Goal: Task Accomplishment & Management: Manage account settings

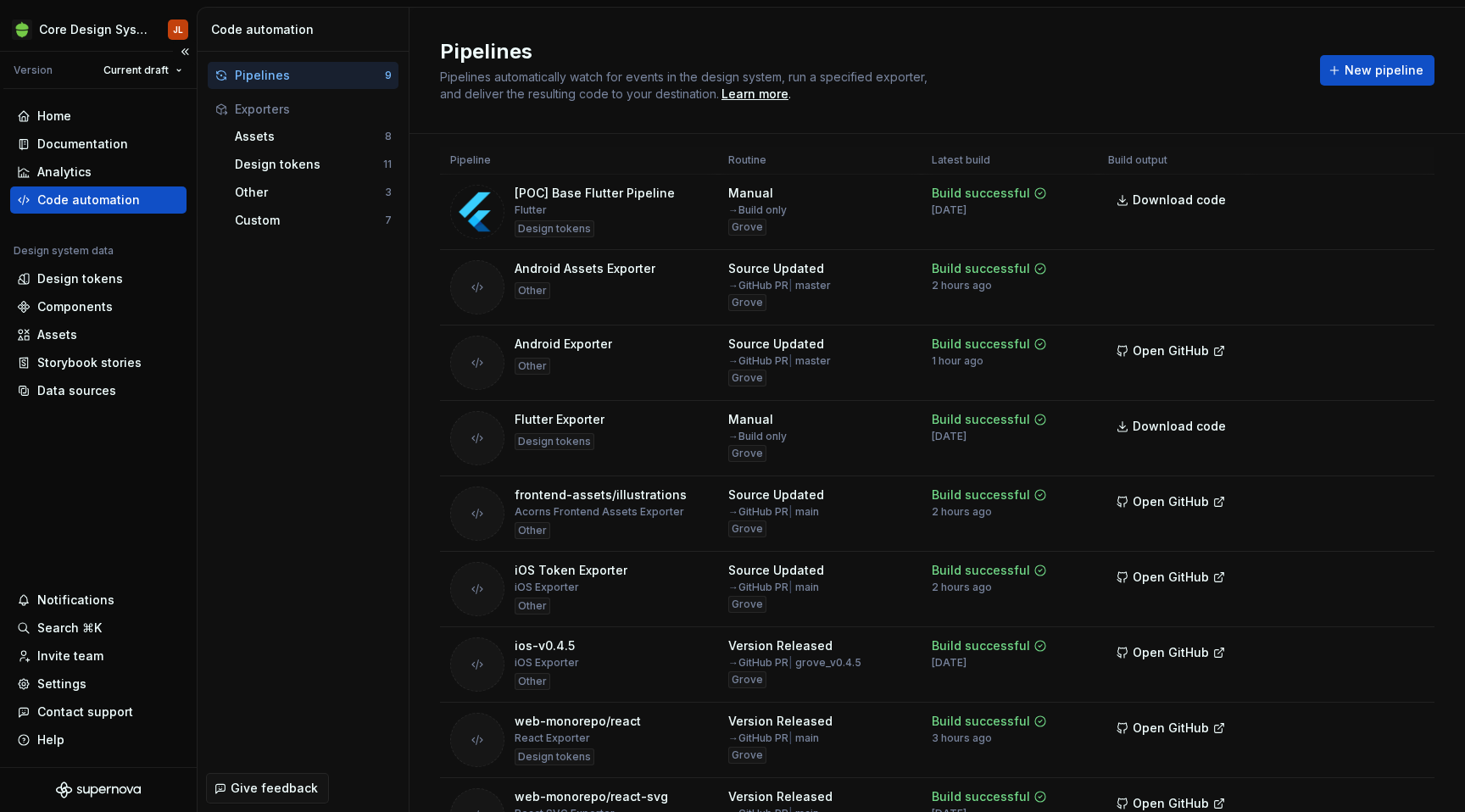
scroll to position [466, 0]
click at [80, 675] on div "Settings" at bounding box center [61, 684] width 49 height 17
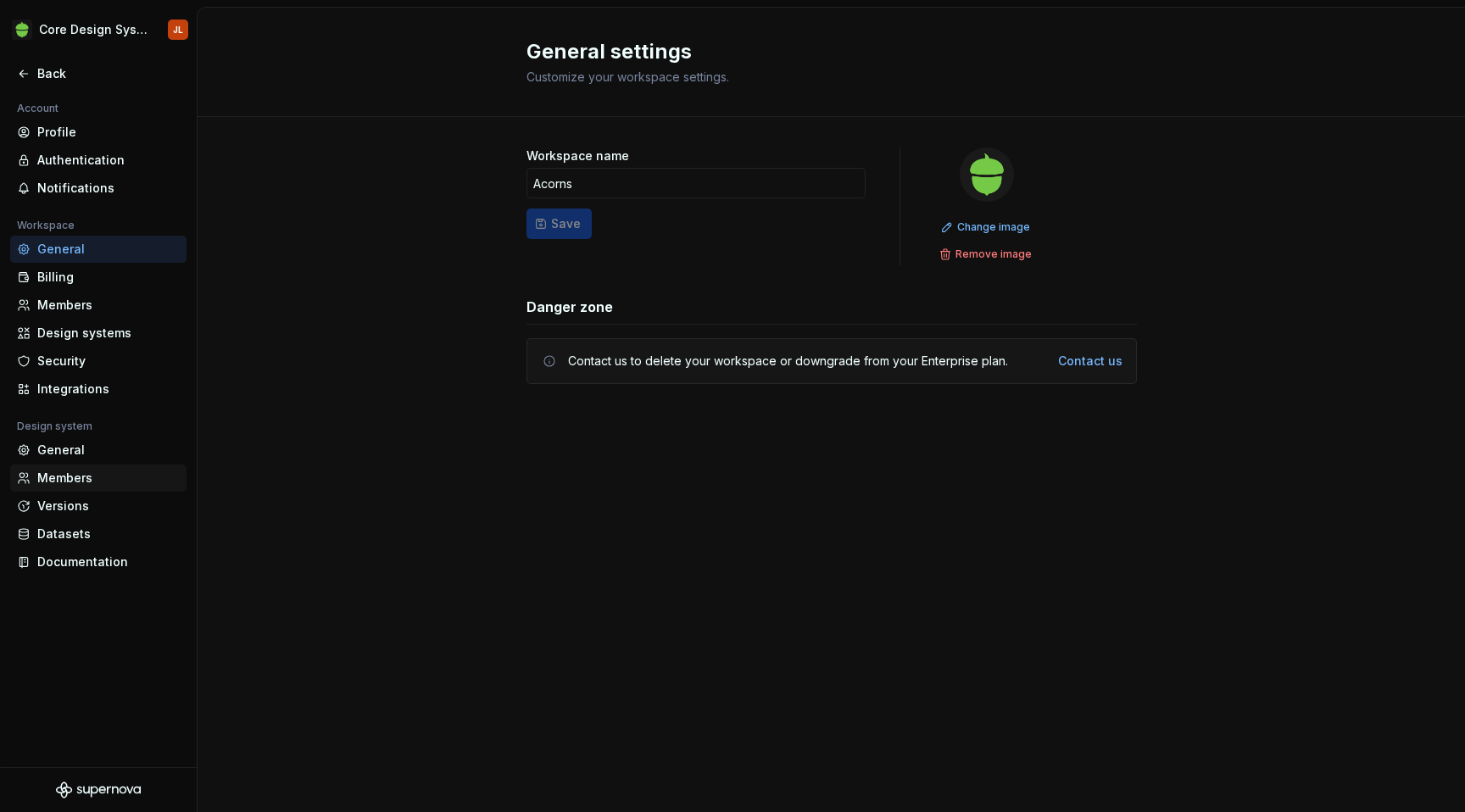
click at [65, 482] on div "Members" at bounding box center [108, 478] width 142 height 17
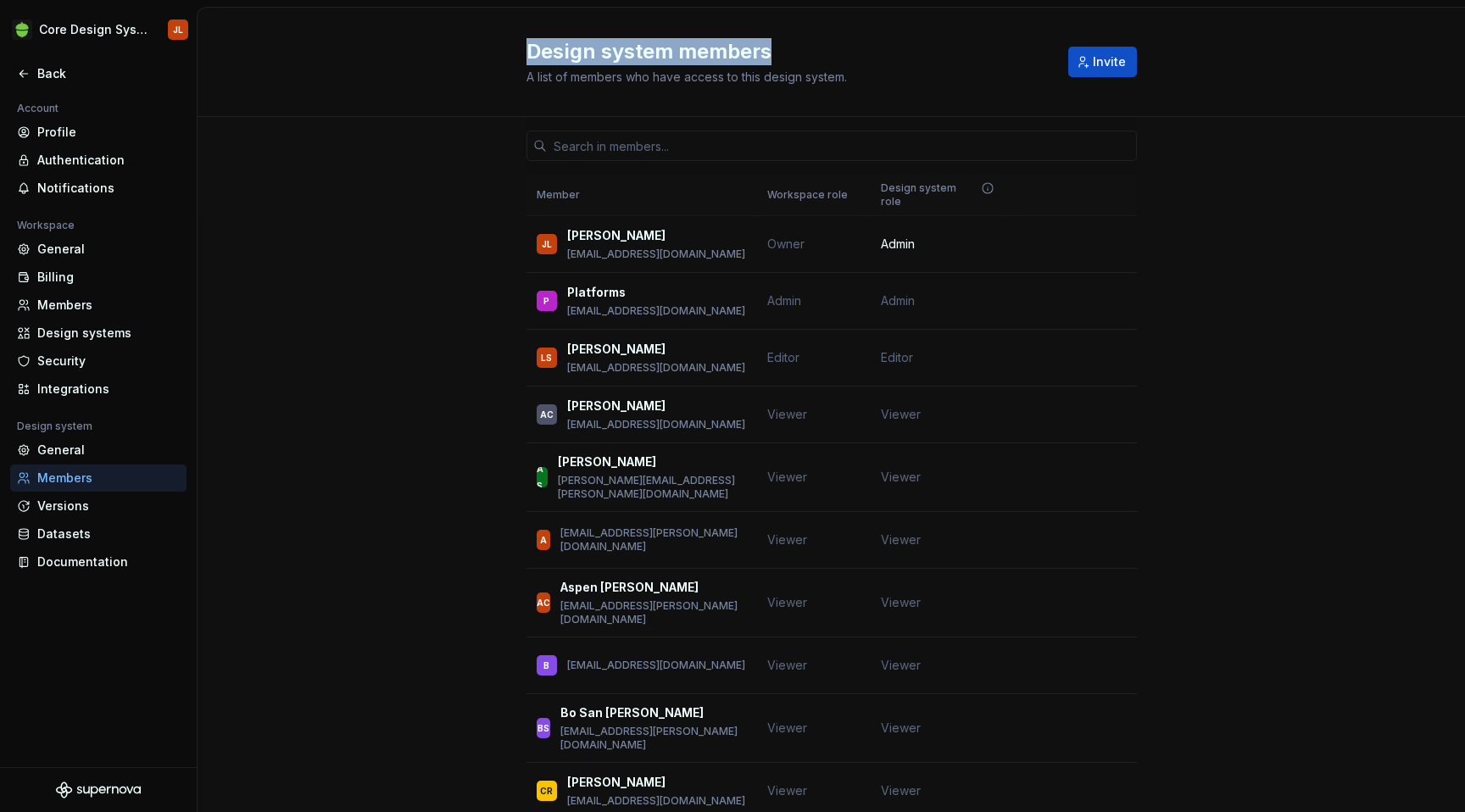
drag, startPoint x: 777, startPoint y: 53, endPoint x: 519, endPoint y: 53, distance: 258.0
click at [519, 53] on div "Design system members A list of members who have access to this design system. …" at bounding box center [830, 62] width 1267 height 109
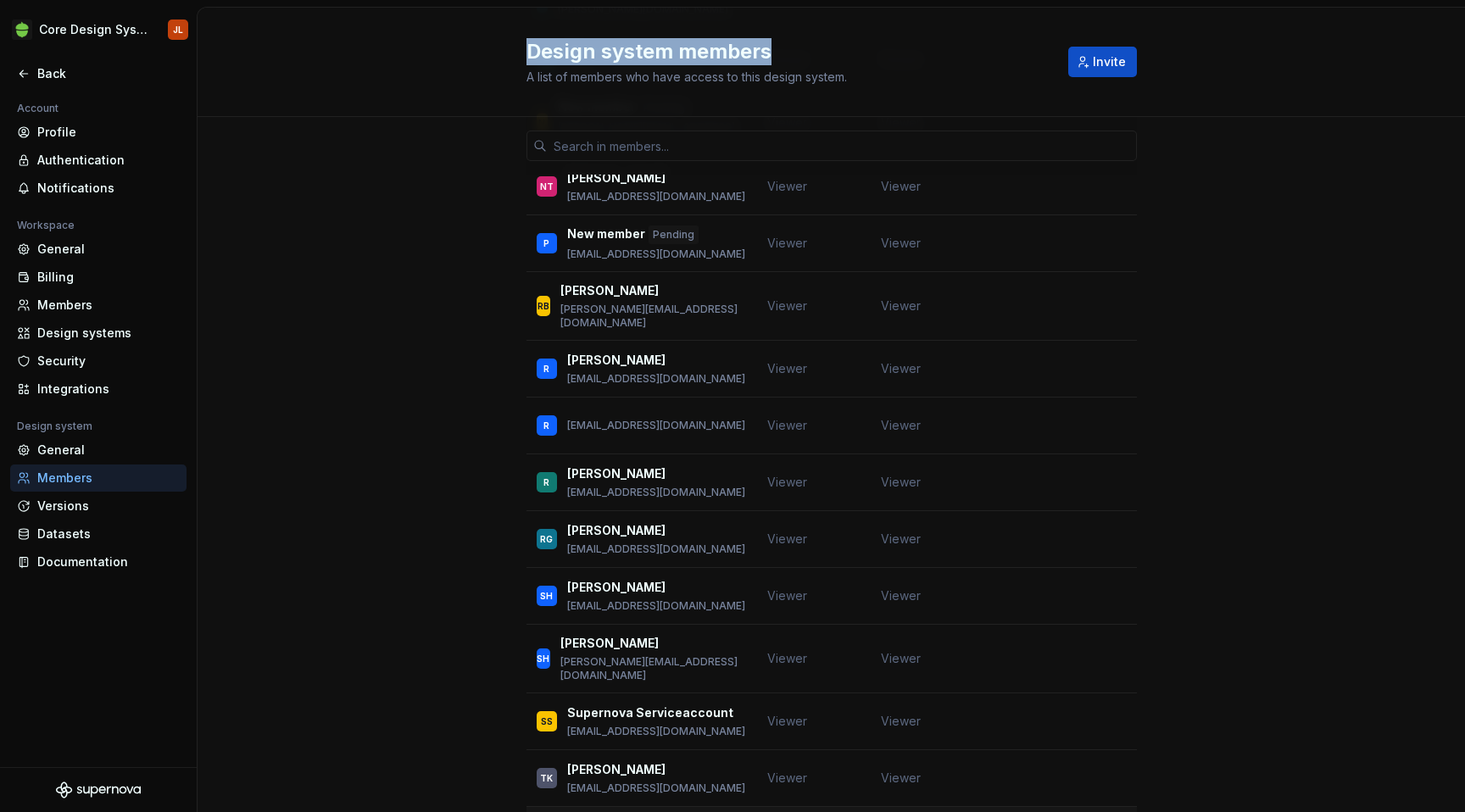
scroll to position [2882, 0]
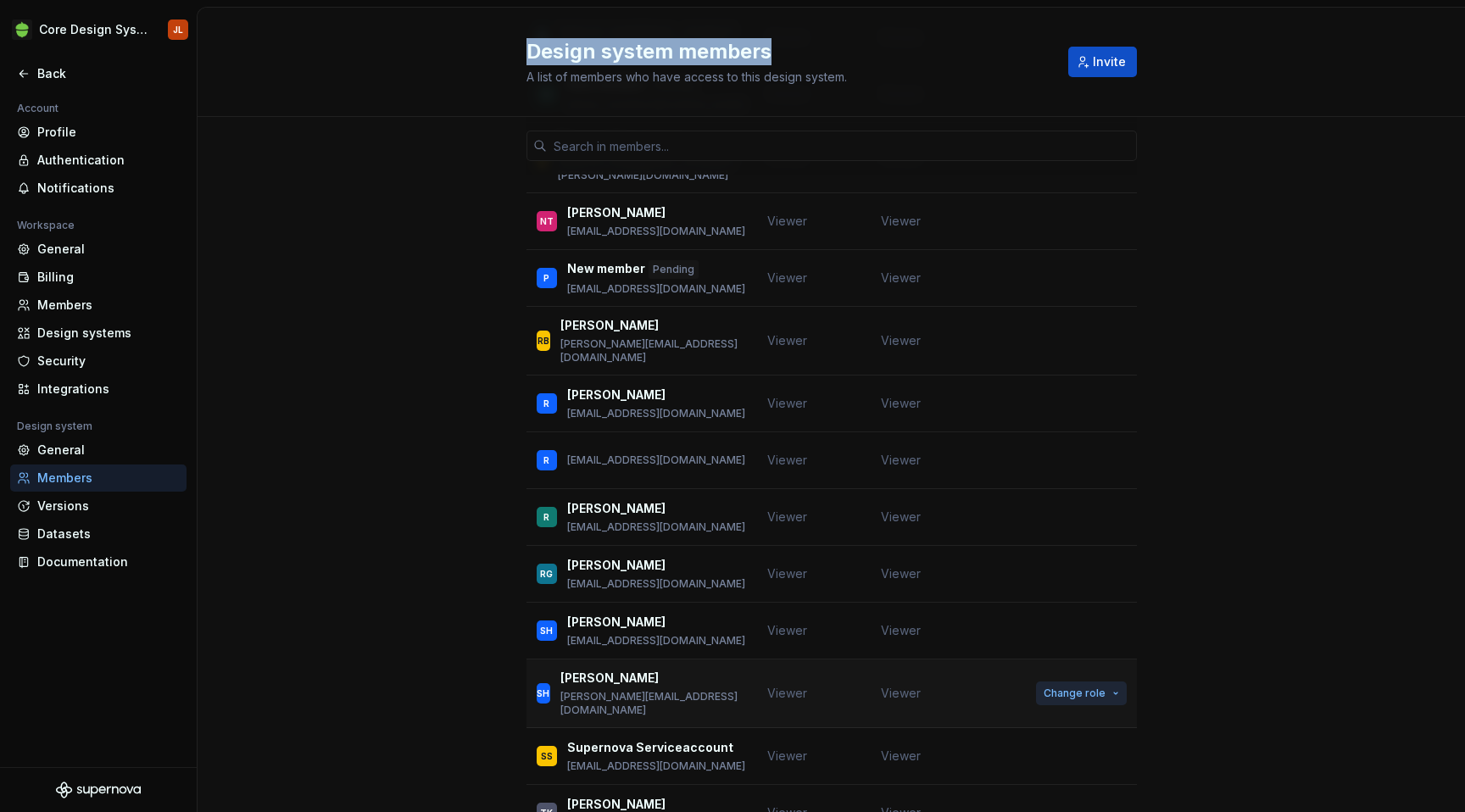
click at [1116, 681] on button "Change role" at bounding box center [1081, 693] width 90 height 24
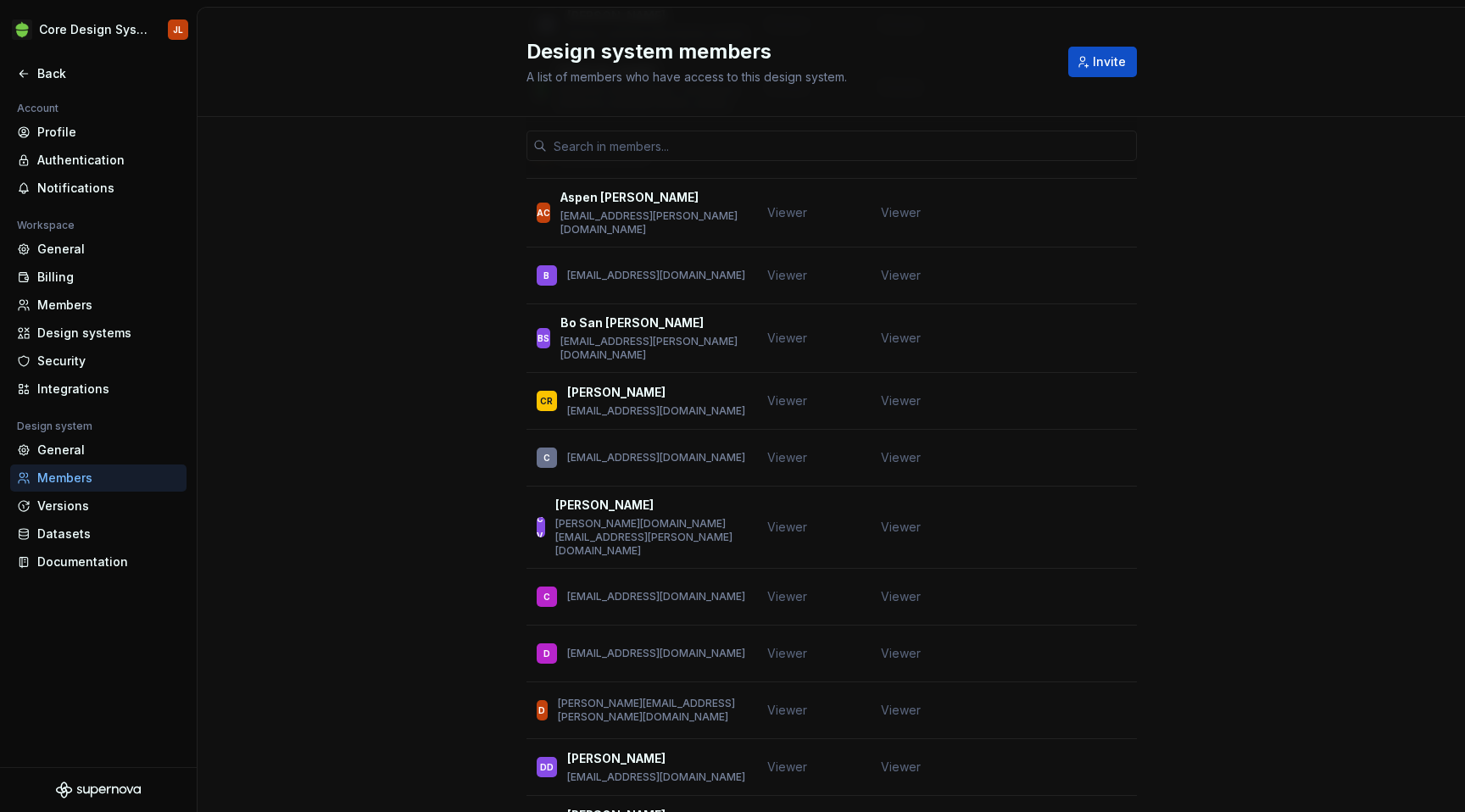
scroll to position [0, 0]
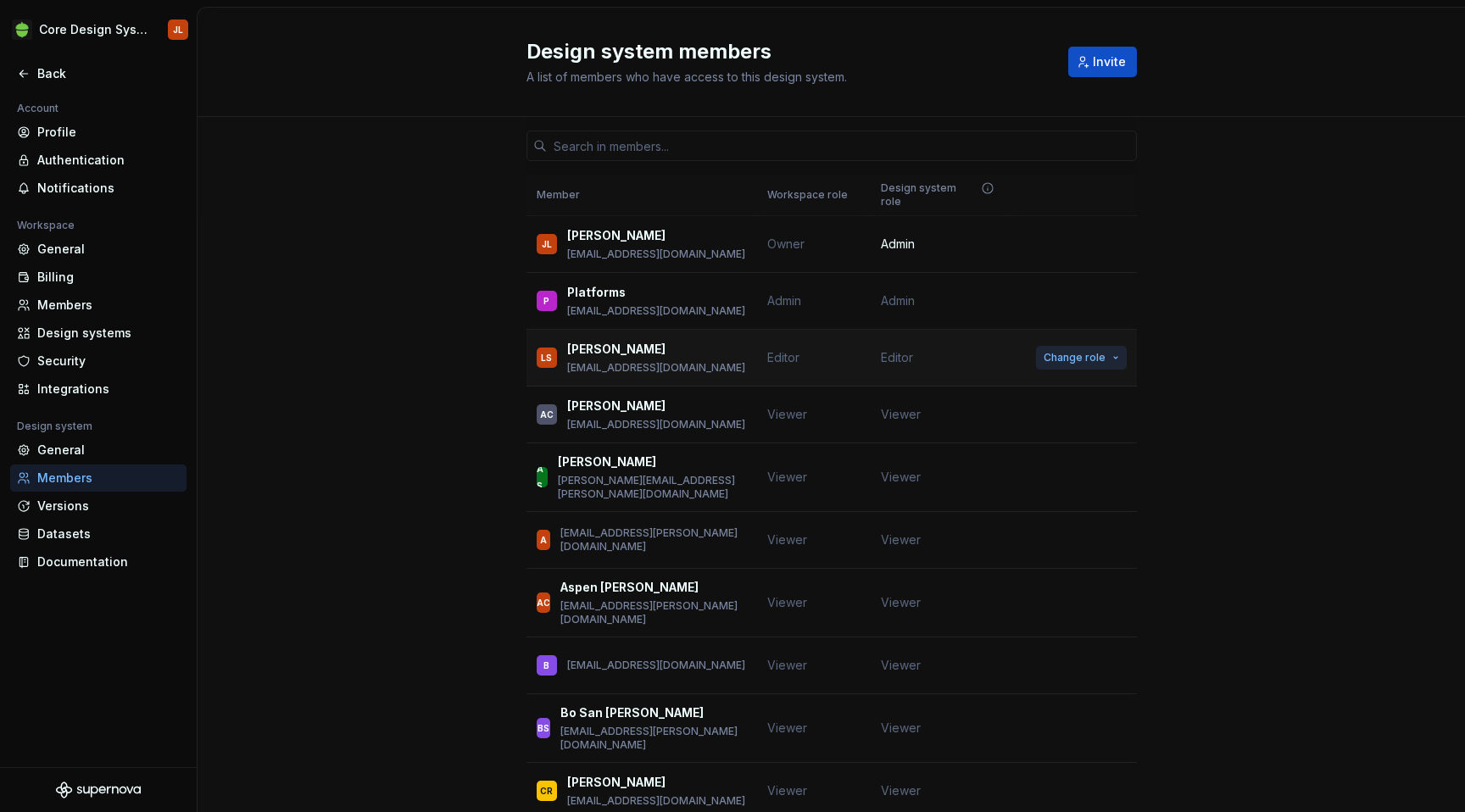
click at [1099, 350] on span "Change role" at bounding box center [1074, 357] width 62 height 14
